Goal: Information Seeking & Learning: Compare options

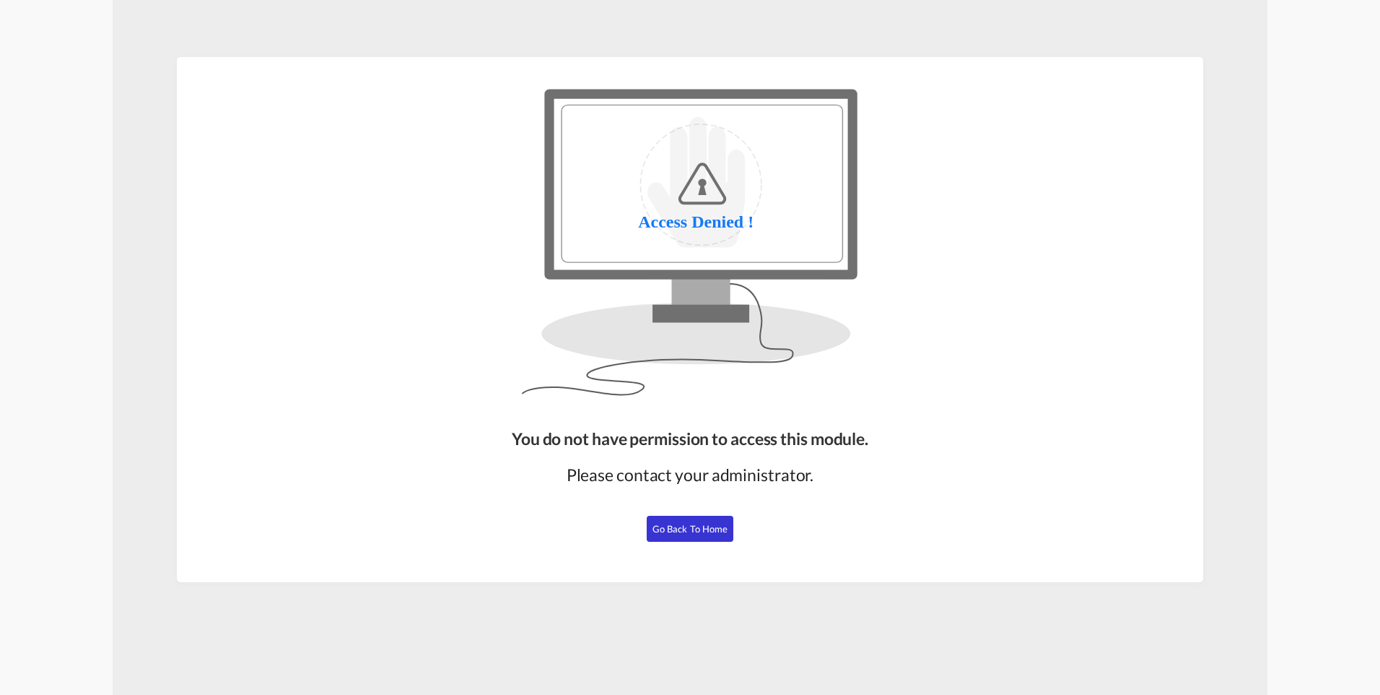
click at [666, 516] on button "Go Back to Home" at bounding box center [690, 528] width 87 height 26
click at [668, 524] on span "Go Back to Home" at bounding box center [691, 529] width 76 height 12
